Goal: Book appointment/travel/reservation

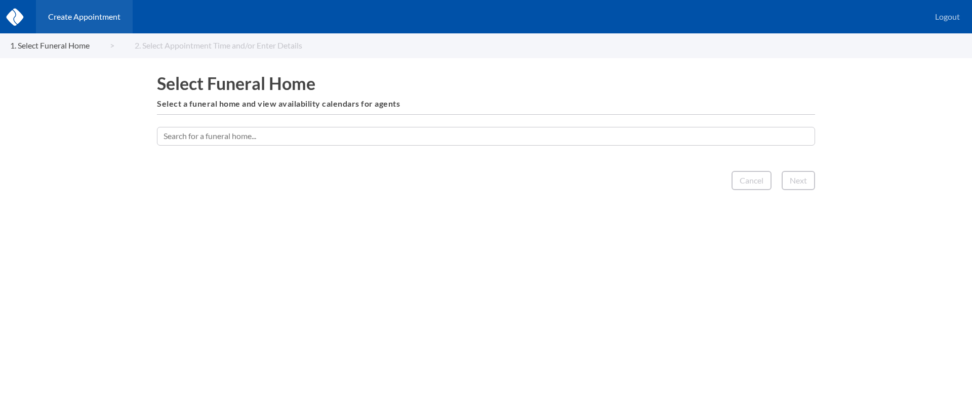
click at [400, 137] on input "text" at bounding box center [486, 136] width 658 height 18
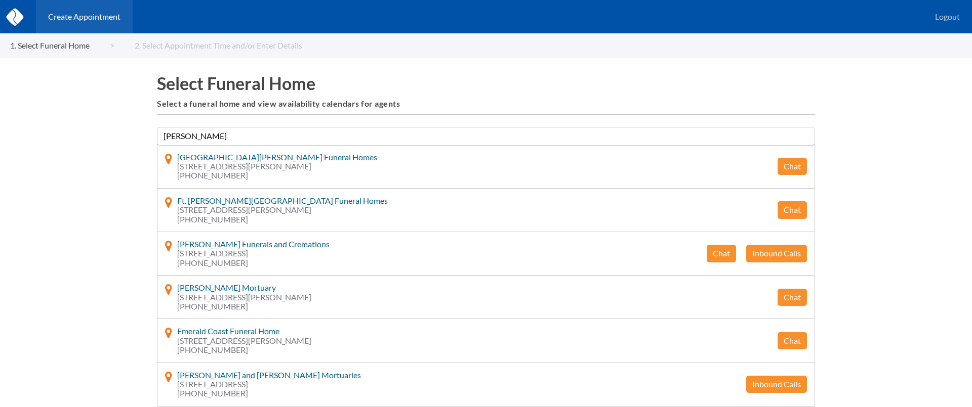
type input "[PERSON_NAME]"
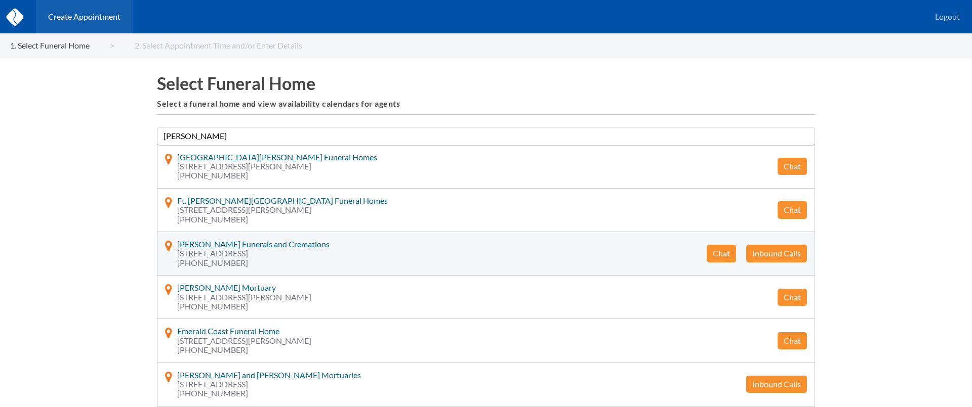
click at [718, 251] on button "Chat" at bounding box center [721, 253] width 29 height 17
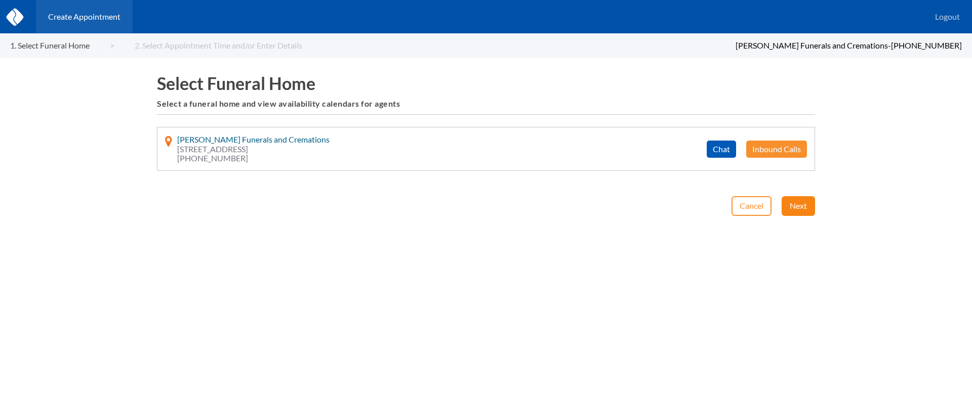
click at [802, 207] on button "Next" at bounding box center [798, 205] width 33 height 19
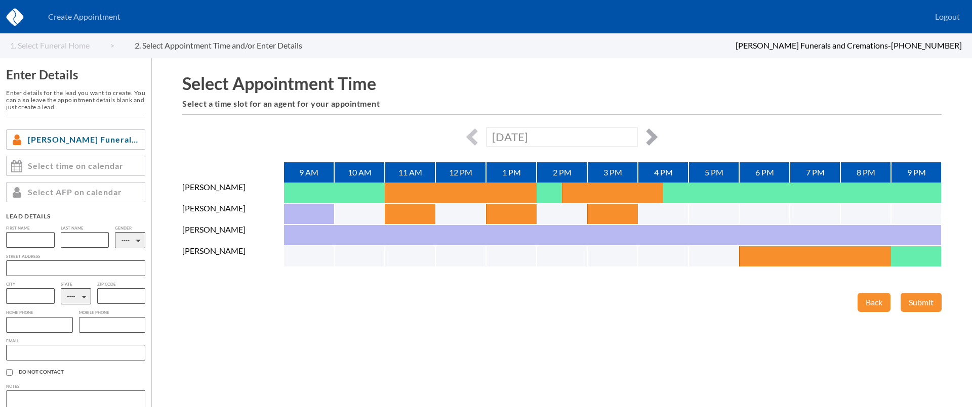
click at [646, 134] on button "button" at bounding box center [648, 137] width 17 height 17
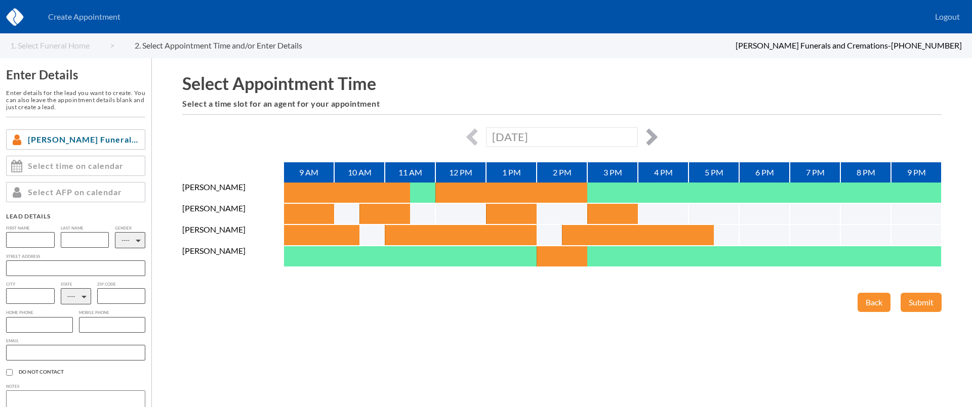
click at [646, 134] on button "button" at bounding box center [648, 137] width 17 height 17
type input "[DATE]"
